Goal: Task Accomplishment & Management: Manage account settings

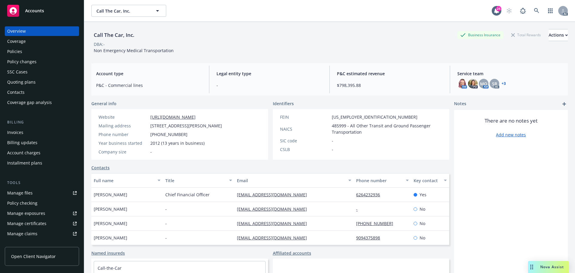
scroll to position [30, 0]
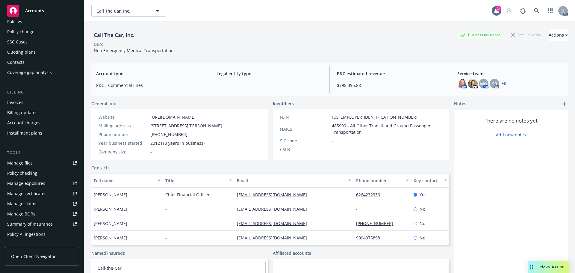
click at [37, 12] on span "Accounts" at bounding box center [34, 10] width 19 height 5
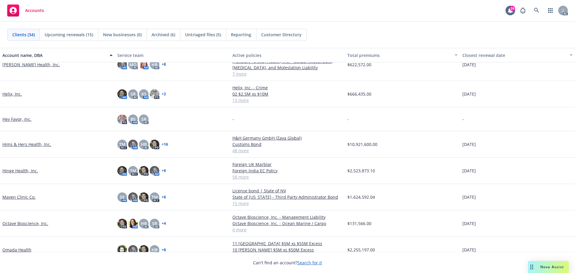
scroll to position [329, 0]
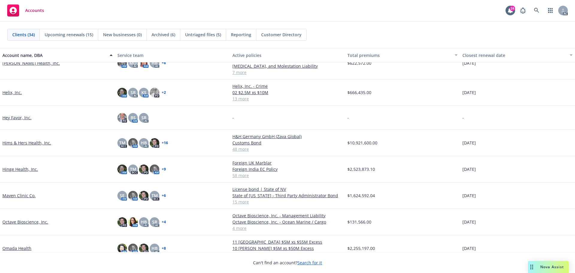
click at [23, 141] on link "Hims & Hers Health, Inc." at bounding box center [26, 142] width 49 height 6
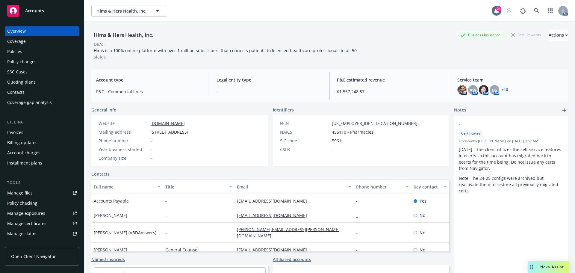
click at [29, 226] on div "Manage certificates" at bounding box center [26, 224] width 39 height 10
click at [37, 8] on span "Accounts" at bounding box center [34, 10] width 19 height 5
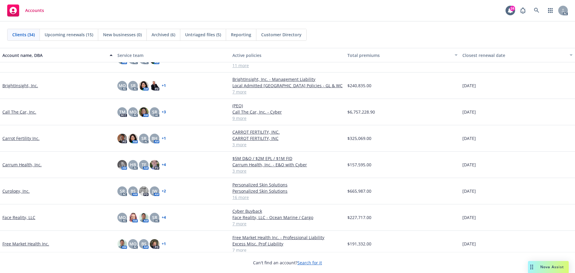
scroll to position [180, 0]
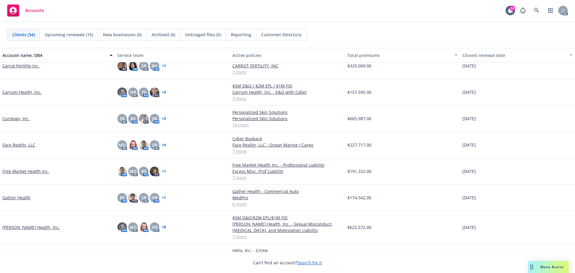
click at [32, 172] on link "Free Market Health Inc." at bounding box center [25, 171] width 47 height 6
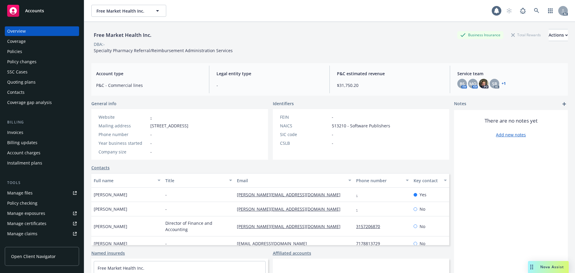
click at [13, 47] on div "Policies" at bounding box center [14, 52] width 15 height 10
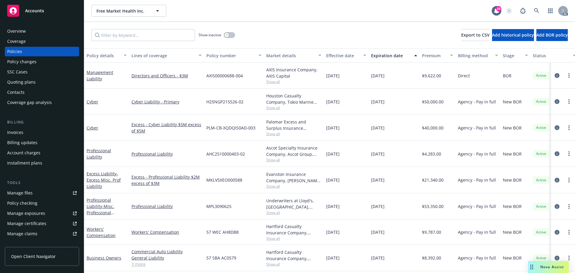
click at [273, 211] on span "Show all" at bounding box center [293, 212] width 55 height 5
click at [183, 210] on div "Professional Liability" at bounding box center [166, 206] width 75 height 26
click at [554, 207] on icon "circleInformation" at bounding box center [556, 206] width 5 height 5
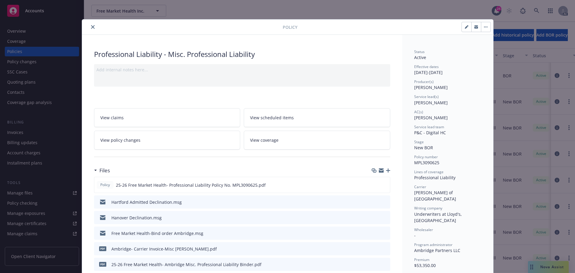
click at [386, 170] on icon "button" at bounding box center [388, 170] width 4 height 4
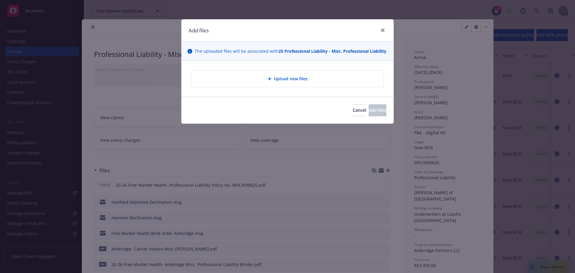
click at [273, 80] on div at bounding box center [271, 79] width 6 height 4
type textarea "x"
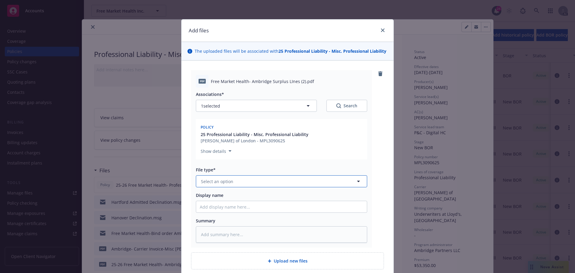
drag, startPoint x: 221, startPoint y: 183, endPoint x: 221, endPoint y: 179, distance: 3.9
click at [221, 183] on span "Select an option" at bounding box center [217, 181] width 32 height 6
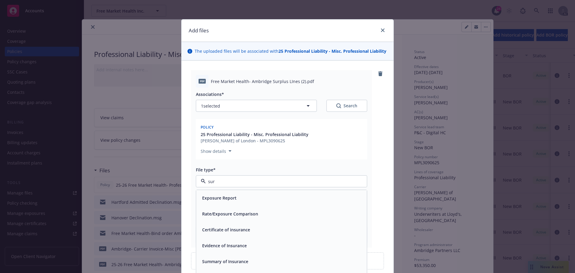
type input "surp"
click at [231, 195] on span "Surplus lines affidavit" at bounding box center [224, 198] width 44 height 6
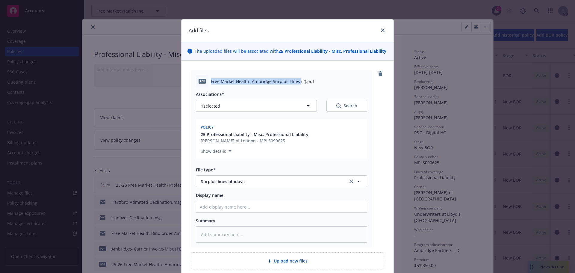
drag, startPoint x: 210, startPoint y: 81, endPoint x: 296, endPoint y: 80, distance: 86.2
click at [296, 80] on span "Free Market Health- Ambridge Surplus LInes (2).pdf" at bounding box center [262, 81] width 103 height 6
copy span "Free Market Health- Ambridge Surplus LInes"
click at [207, 209] on input "Display name" at bounding box center [281, 206] width 171 height 11
paste input "Free Market Health- Ambridge Surplus LInes"
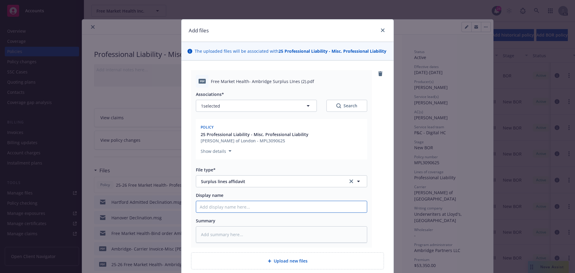
type textarea "x"
type input "Free Market Health- Ambridge Surplus LInes"
click at [218, 231] on textarea at bounding box center [281, 234] width 171 height 16
paste textarea "Free Market Health- Ambridge Surplus LInes"
type textarea "x"
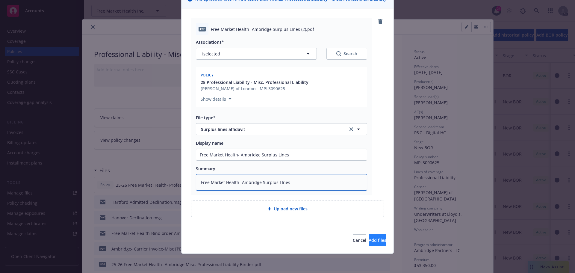
type textarea "Free Market Health- Ambridge Surplus LInes"
click at [368, 237] on span "Add files" at bounding box center [377, 240] width 18 height 6
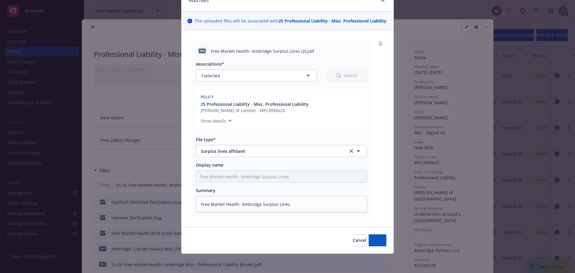
type textarea "x"
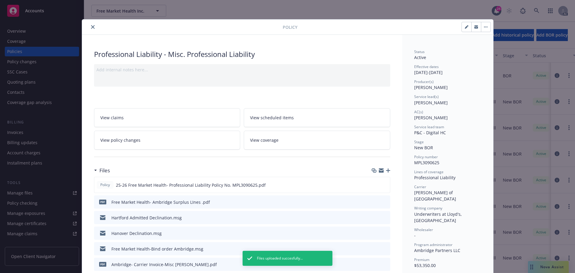
click at [91, 28] on icon "close" at bounding box center [93, 27] width 4 height 4
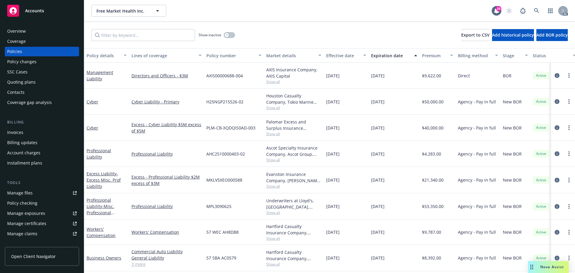
click at [32, 10] on span "Accounts" at bounding box center [34, 10] width 19 height 5
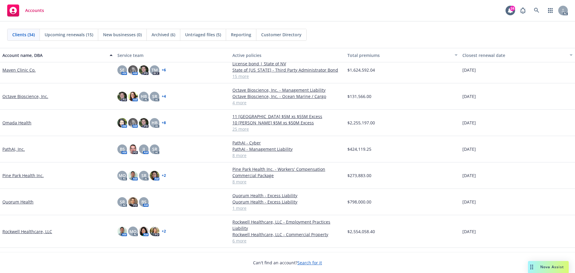
scroll to position [449, 0]
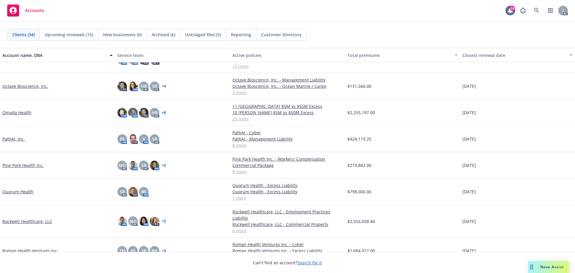
click at [7, 142] on link "PathAI, Inc." at bounding box center [13, 139] width 22 height 6
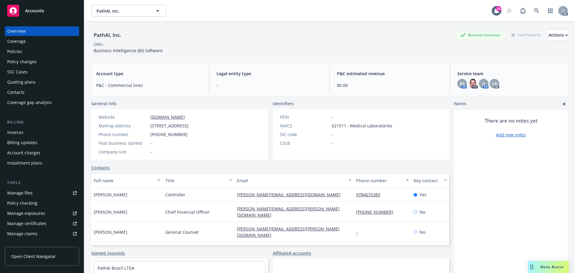
click at [26, 83] on div "Quoting plans" at bounding box center [21, 82] width 28 height 10
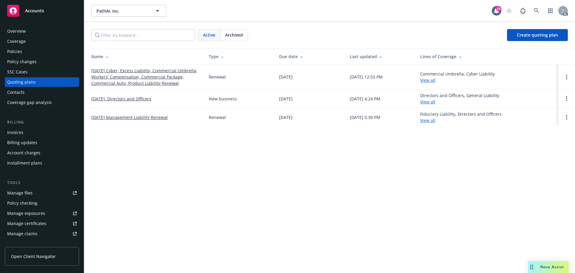
click at [150, 77] on link "[DATE] Cyber, Excess Liability, Commercial Umbrella, Workers' Compensation, Com…" at bounding box center [145, 76] width 108 height 19
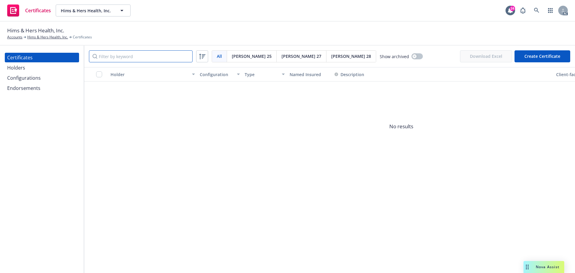
drag, startPoint x: 114, startPoint y: 59, endPoint x: 110, endPoint y: 50, distance: 9.9
click at [114, 55] on input "Filter by keyword" at bounding box center [141, 56] width 104 height 12
type input "1343"
